Goal: Information Seeking & Learning: Learn about a topic

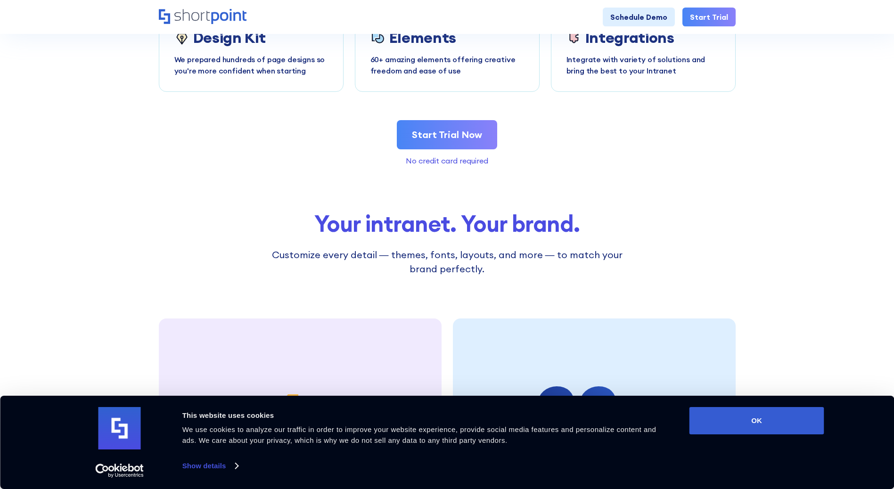
scroll to position [2309, 0]
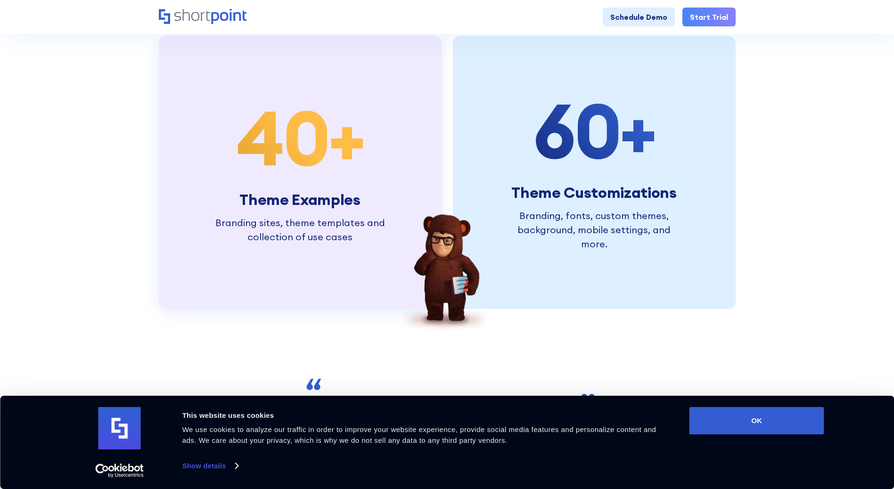
click at [262, 117] on div "40 + Theme Examples Branding sites, theme templates and collection of use cases" at bounding box center [300, 172] width 179 height 144
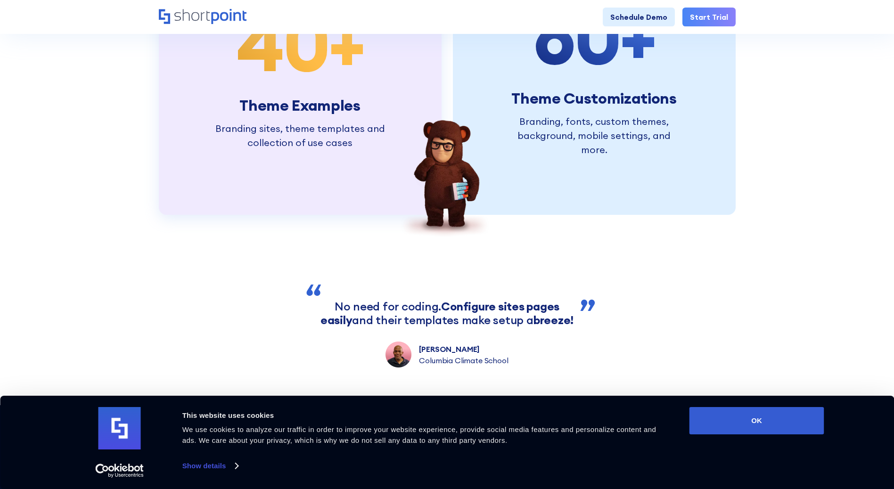
scroll to position [2215, 0]
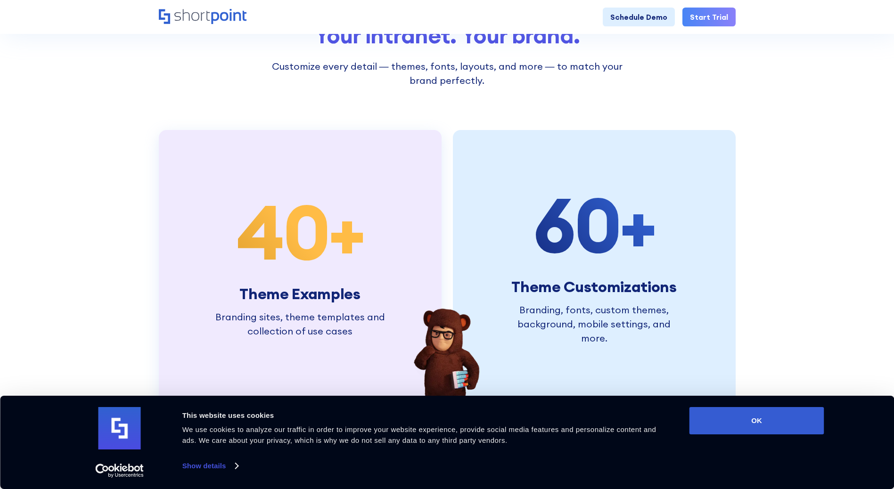
click at [320, 260] on span "40" at bounding box center [283, 232] width 92 height 96
click at [788, 431] on button "OK" at bounding box center [756, 420] width 135 height 27
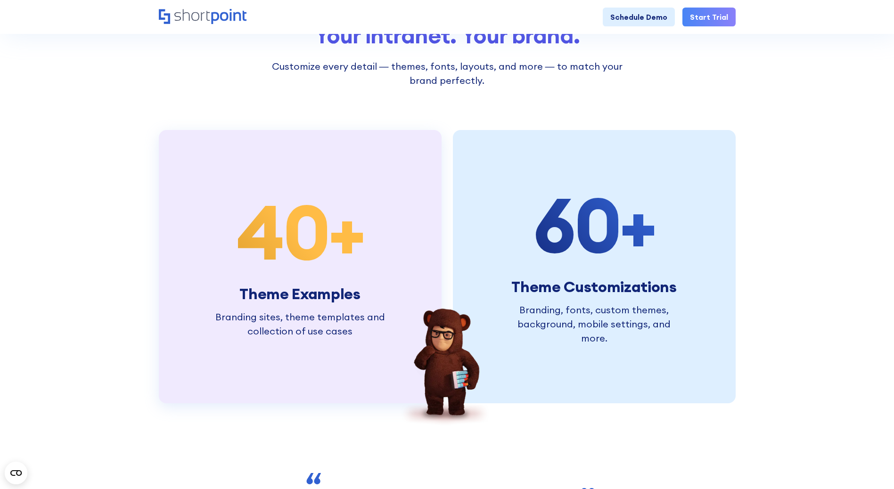
click at [258, 230] on span "40" at bounding box center [283, 232] width 92 height 96
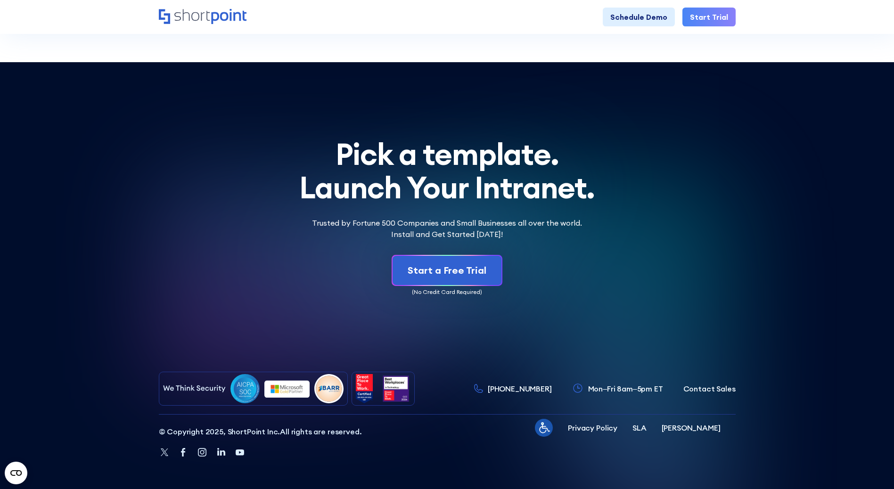
scroll to position [2749, 0]
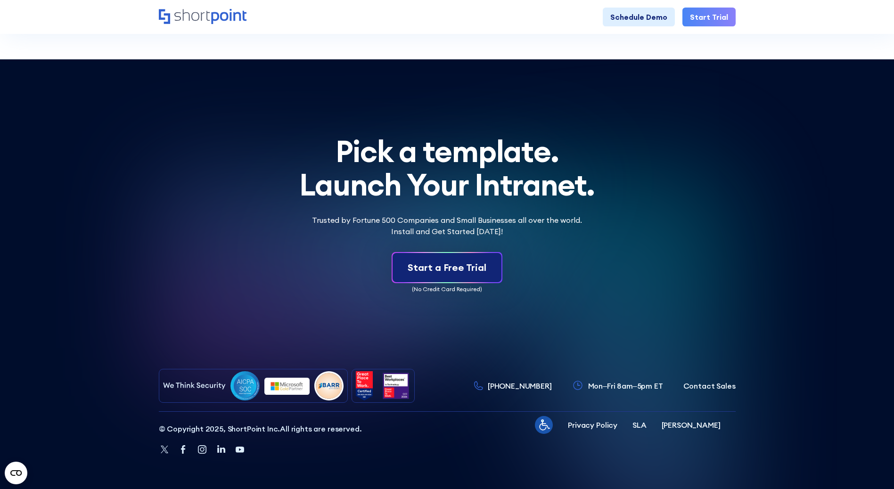
click at [451, 268] on div "Start a Free Trial" at bounding box center [447, 268] width 79 height 14
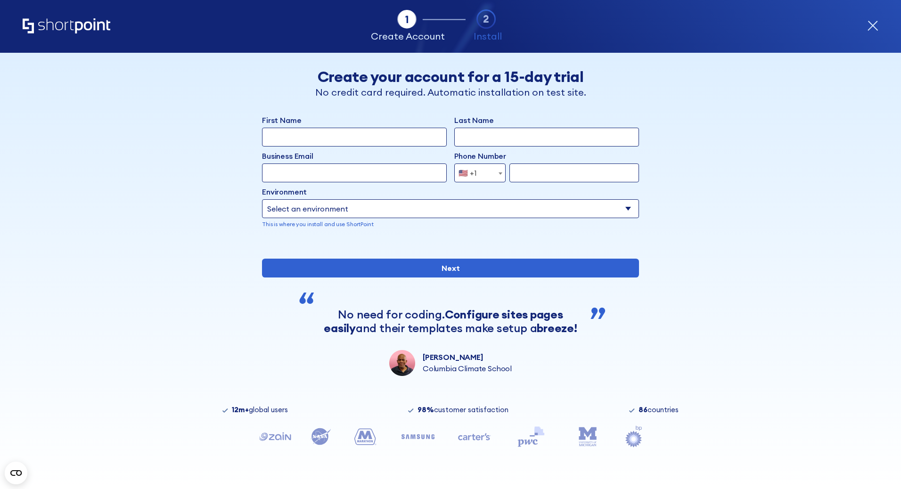
scroll to position [22, 0]
click at [77, 27] on icon "Home" at bounding box center [67, 25] width 88 height 15
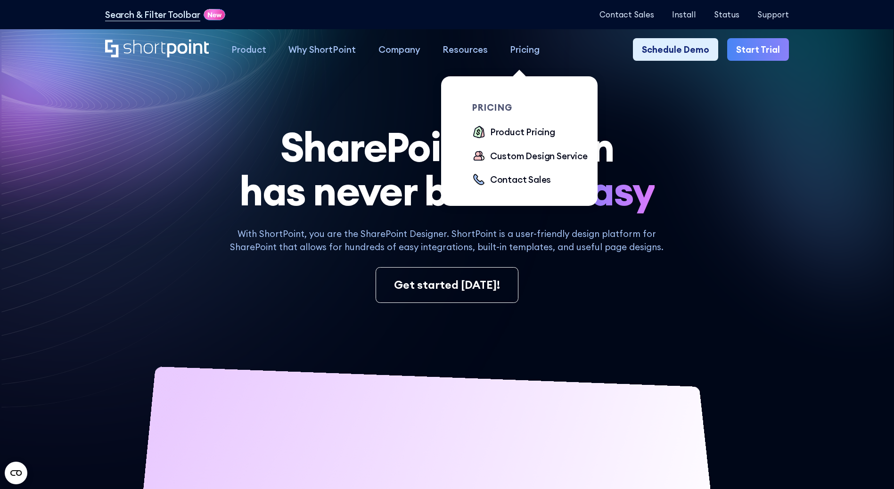
click at [511, 52] on div "Pricing" at bounding box center [525, 49] width 30 height 13
click at [523, 136] on div "Product Pricing" at bounding box center [522, 131] width 65 height 13
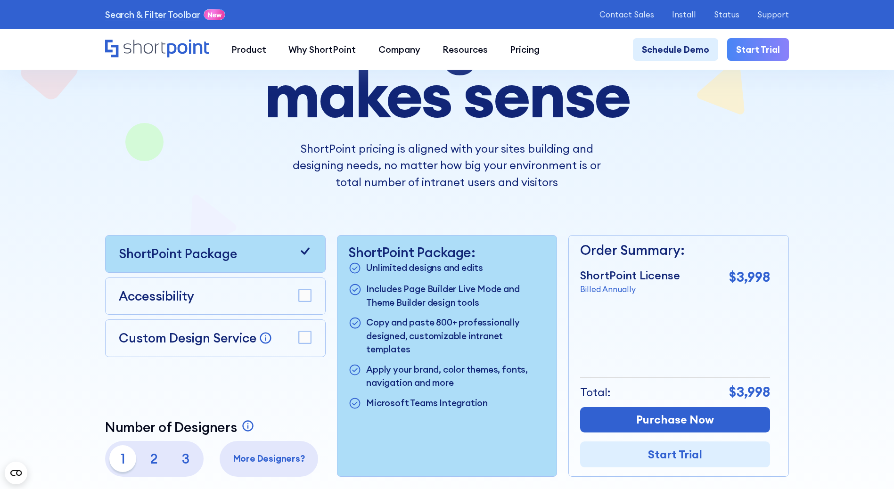
scroll to position [283, 0]
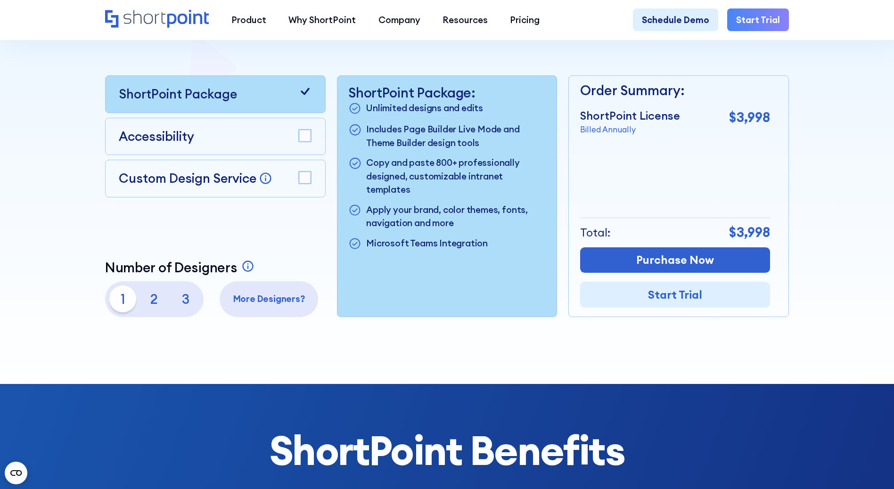
click at [305, 95] on icon at bounding box center [305, 91] width 9 height 7
click at [303, 182] on rect at bounding box center [305, 178] width 12 height 12
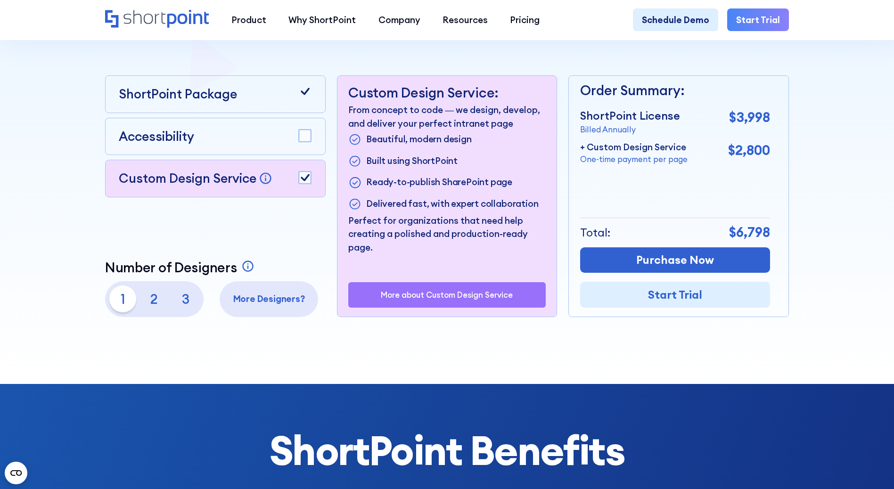
click at [304, 179] on rect at bounding box center [305, 178] width 12 height 12
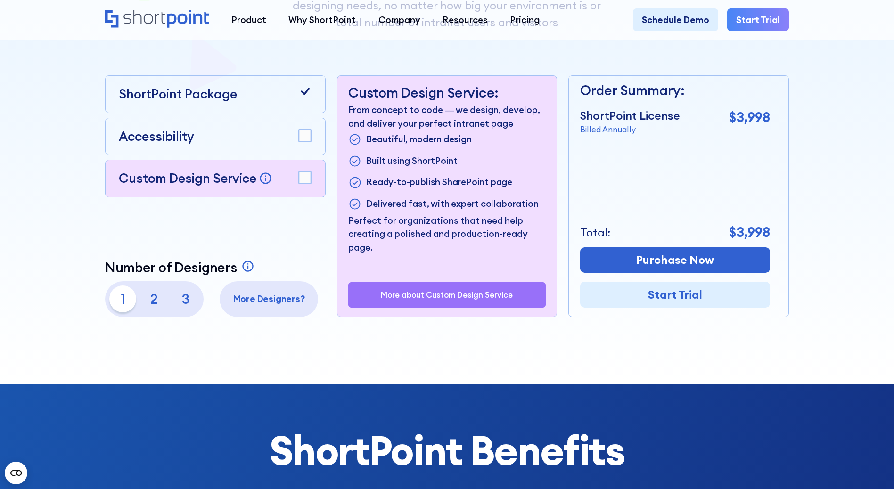
scroll to position [0, 0]
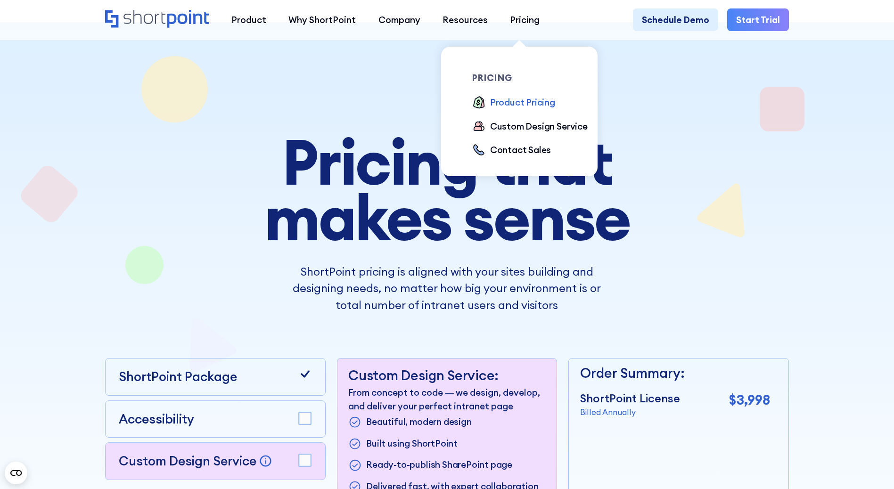
click at [500, 104] on div "Product Pricing" at bounding box center [522, 102] width 65 height 13
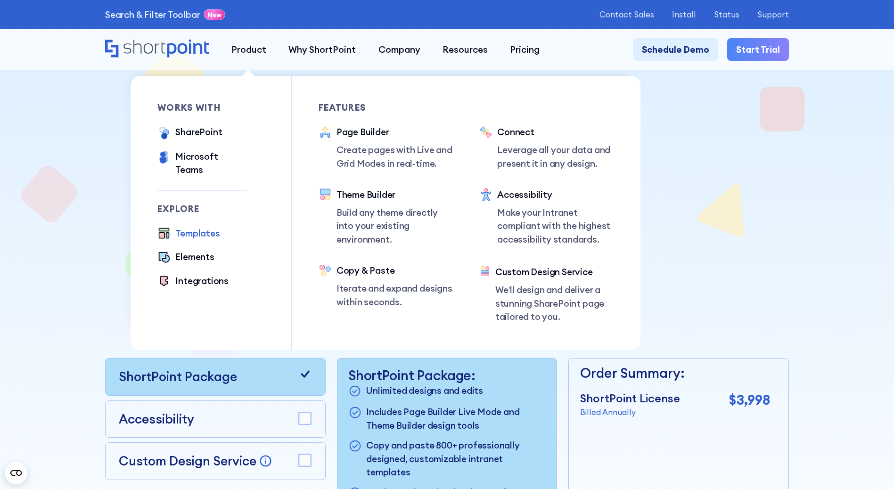
click at [185, 228] on div "Templates" at bounding box center [197, 233] width 44 height 13
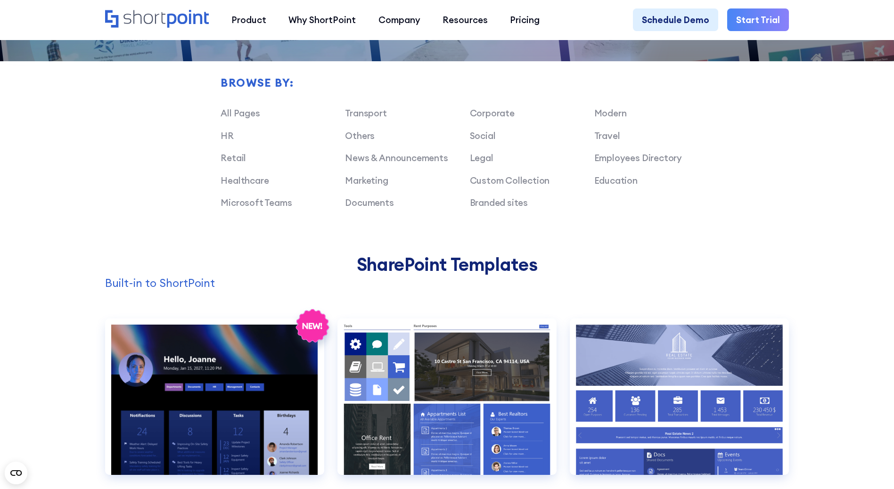
scroll to position [754, 0]
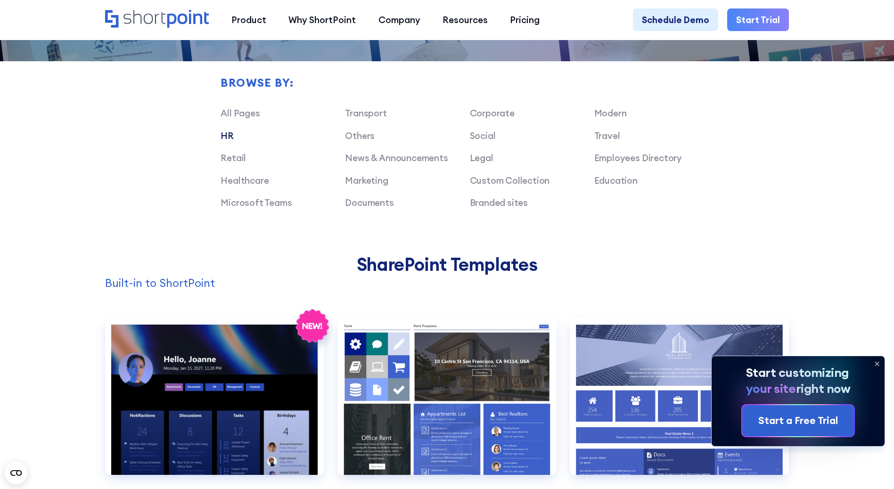
click at [225, 141] on link "HR" at bounding box center [227, 135] width 13 height 11
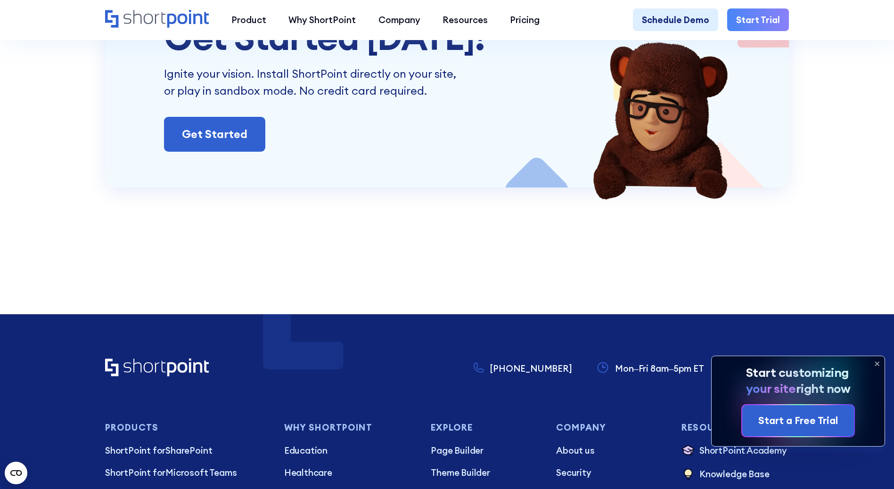
scroll to position [3787, 0]
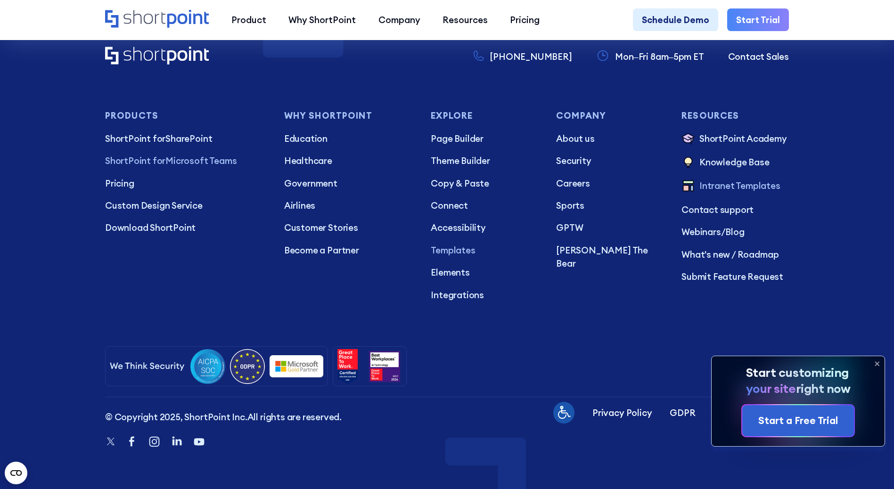
click at [175, 159] on p "ShortPoint for Microsoft Teams" at bounding box center [185, 160] width 161 height 13
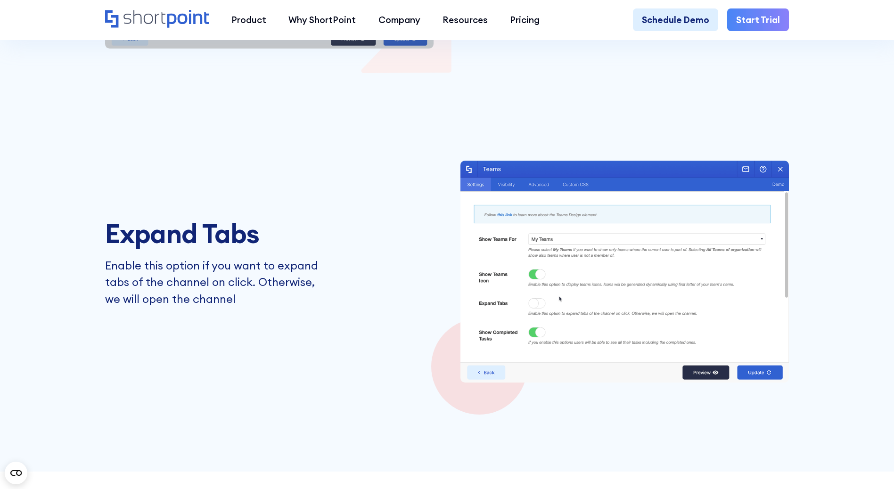
scroll to position [2356, 0]
